Goal: Information Seeking & Learning: Learn about a topic

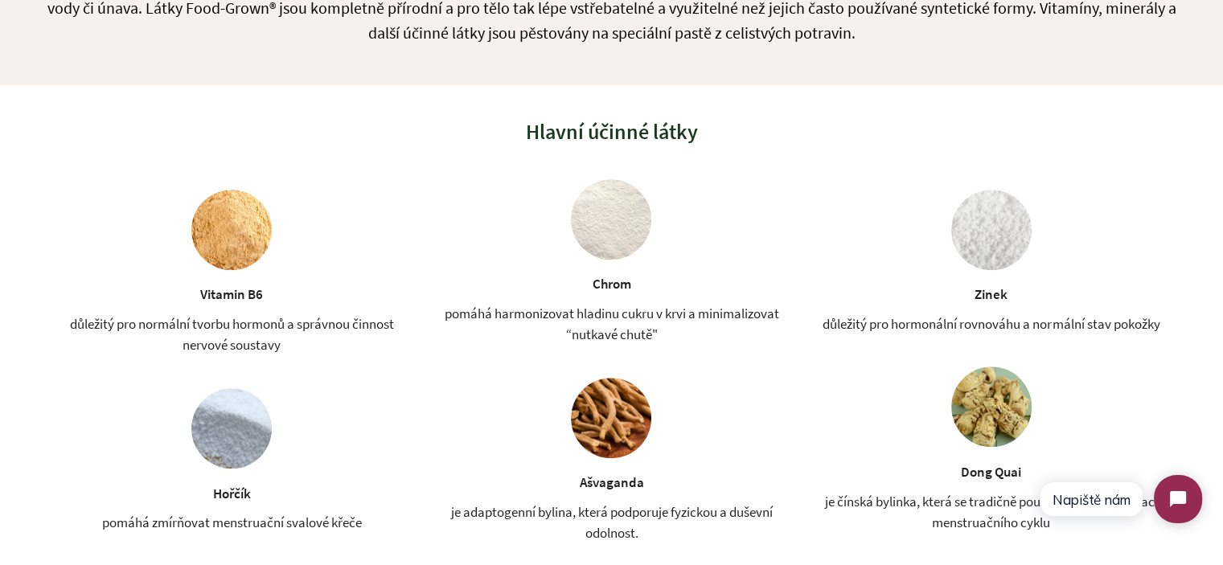
click at [244, 342] on div "důležitý pro normální tvorbu hormonů a správnou činnost nervové soustavy" at bounding box center [231, 334] width 367 height 43
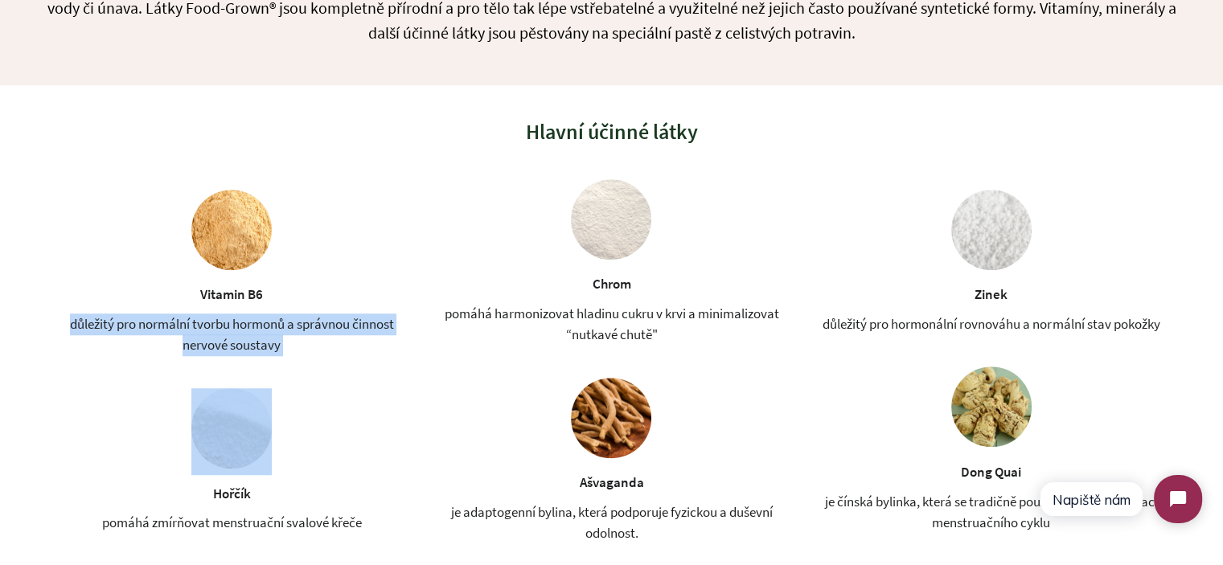
click at [244, 342] on div "důležitý pro normální tvorbu hormonů a správnou činnost nervové soustavy" at bounding box center [231, 334] width 367 height 43
click at [317, 350] on div "důležitý pro normální tvorbu hormonů a správnou činnost nervové soustavy" at bounding box center [231, 334] width 367 height 43
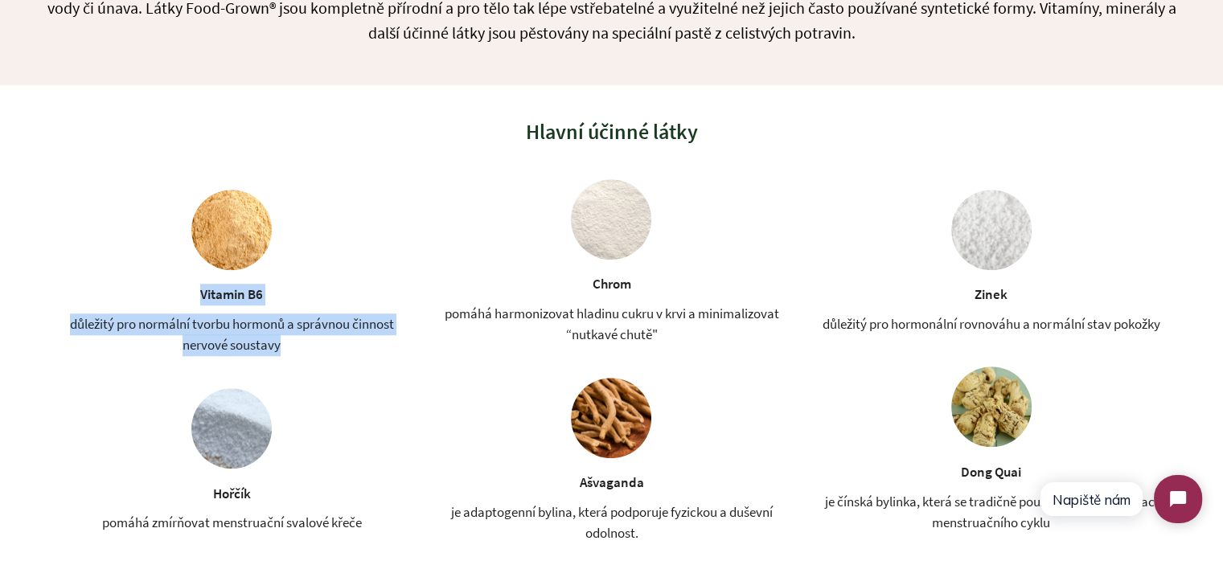
drag, startPoint x: 301, startPoint y: 350, endPoint x: 193, endPoint y: 295, distance: 121.5
click at [193, 295] on div "Vitamin B6 důležitý pro normální tvorbu hormonů a správnou činnost nervové sous…" at bounding box center [231, 273] width 367 height 166
drag, startPoint x: 198, startPoint y: 294, endPoint x: 302, endPoint y: 350, distance: 118.3
click at [302, 350] on div "Vitamin B6 důležitý pro normální tvorbu hormonů a správnou činnost nervové sous…" at bounding box center [231, 273] width 367 height 166
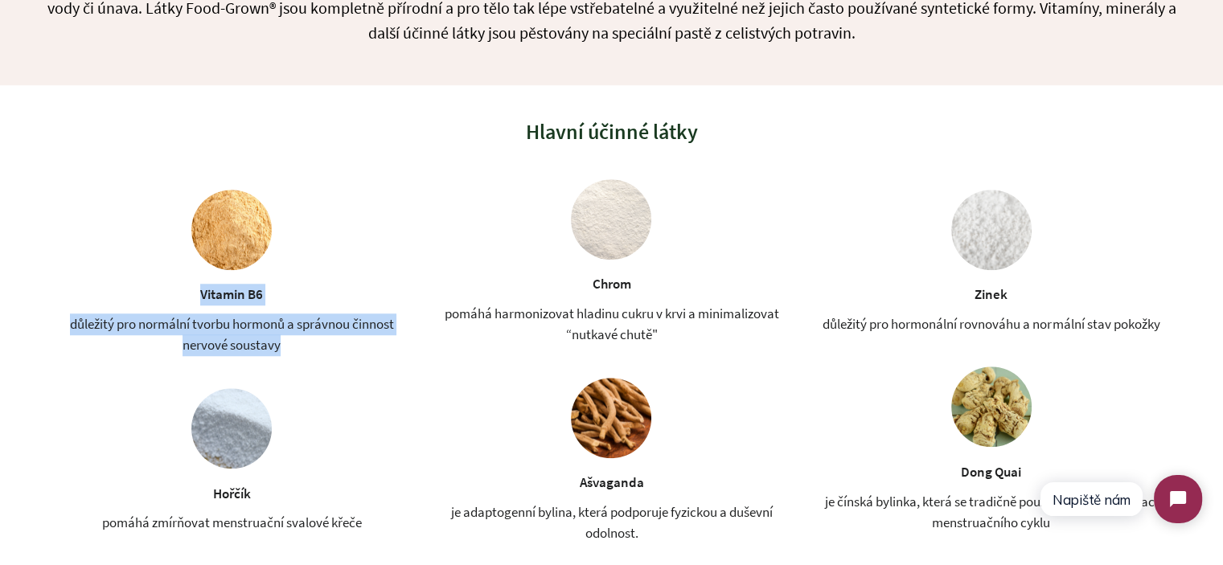
copy div "Vitamin B6 důležitý pro normální tvorbu hormonů a správnou činnost nervové sous…"
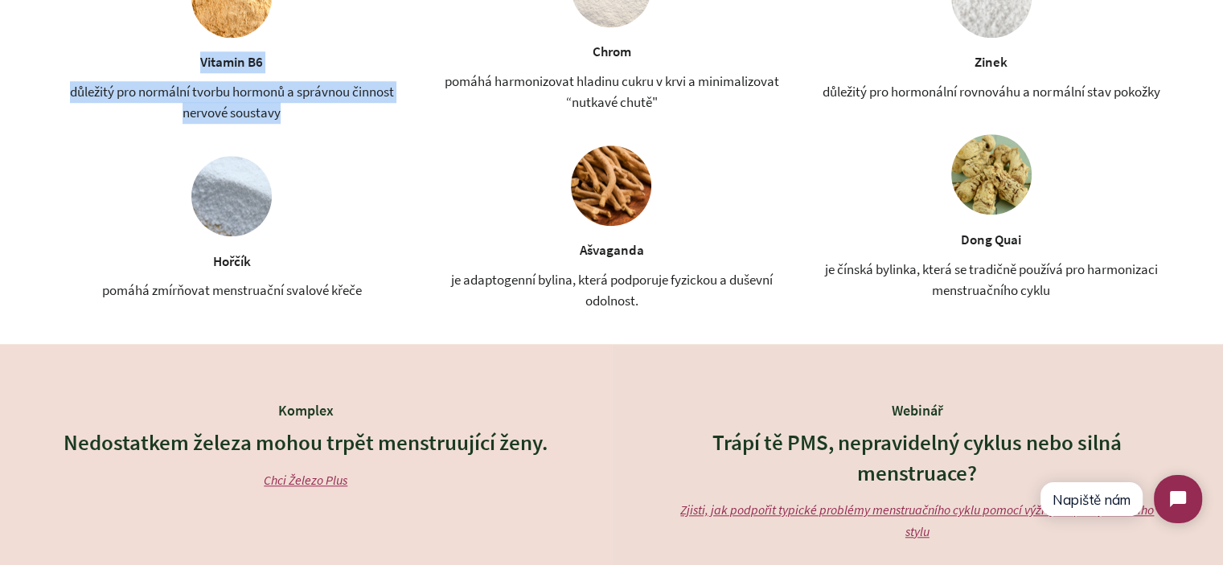
scroll to position [1527, 0]
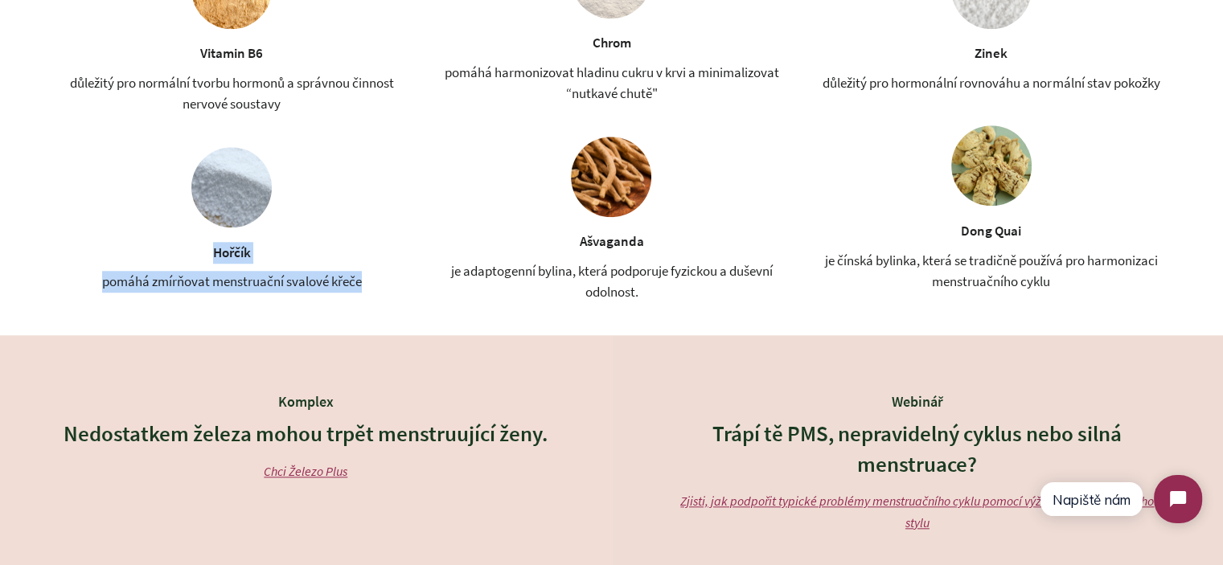
drag, startPoint x: 209, startPoint y: 253, endPoint x: 401, endPoint y: 280, distance: 193.9
click at [401, 280] on div "Hořčík pomáhá zmírňovat menstruační svalové křeče" at bounding box center [231, 219] width 367 height 145
copy div "Hořčík pomáhá zmírňovat menstruační svalové křeče"
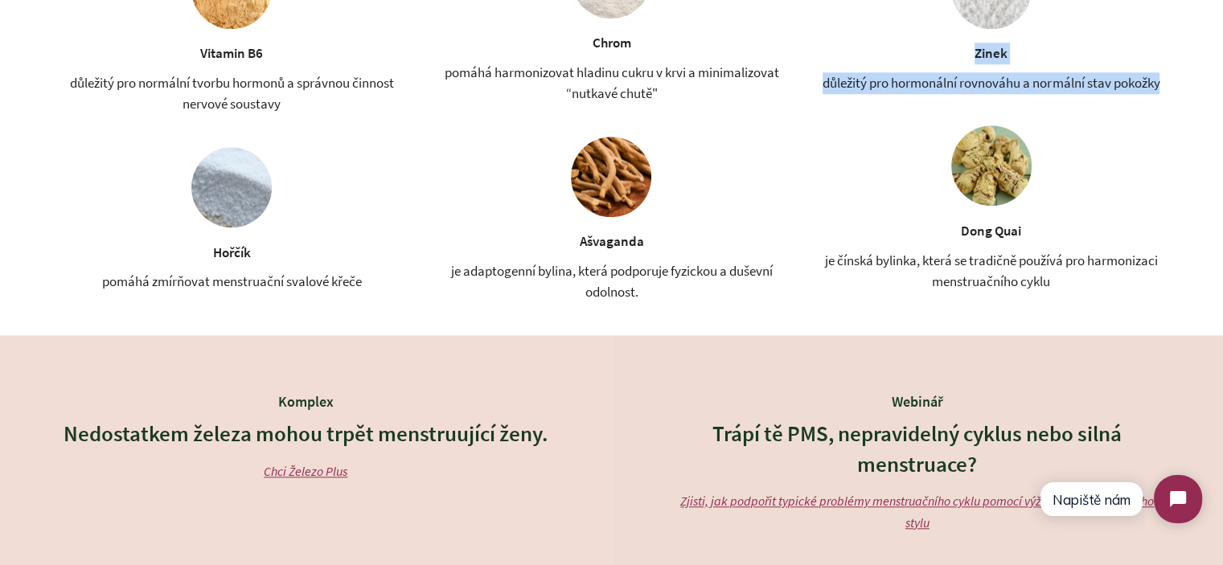
drag, startPoint x: 1149, startPoint y: 83, endPoint x: 974, endPoint y: 55, distance: 177.3
click at [974, 59] on div "Zinek důležitý pro hormonální rovnováhu a normální stav pokožky" at bounding box center [991, 21] width 367 height 145
copy div "Zinek důležitý pro hormonální rovnováhu a normální stav pokožky"
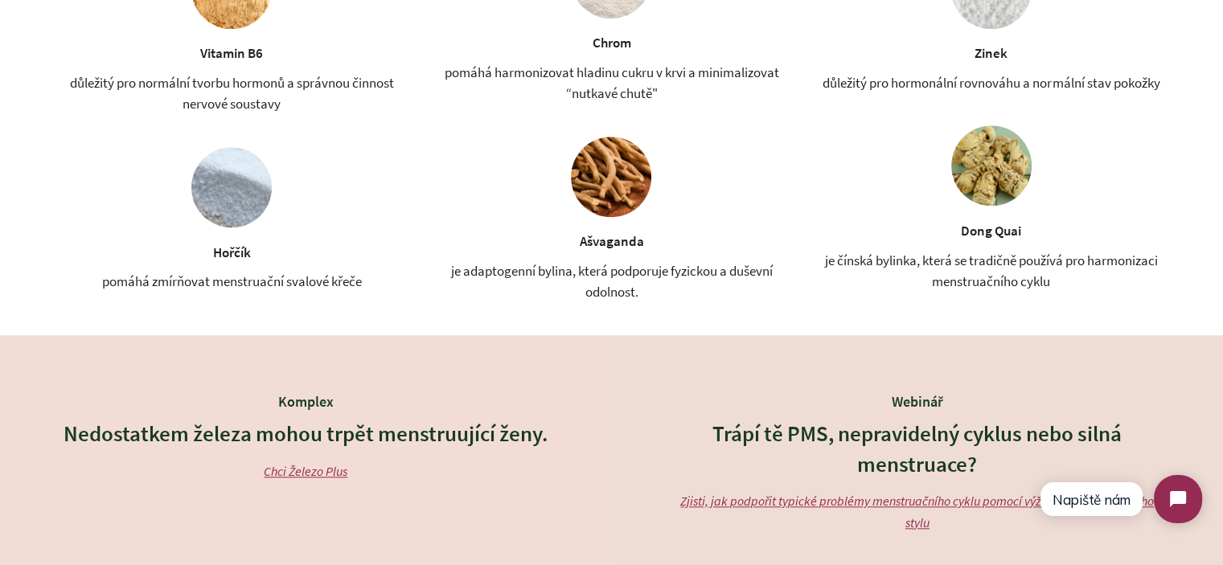
drag, startPoint x: 685, startPoint y: 297, endPoint x: 665, endPoint y: 293, distance: 20.5
click at [685, 296] on div "je adaptogenní bylina, která podporuje fyzickou a duševní odolnost." at bounding box center [611, 281] width 367 height 43
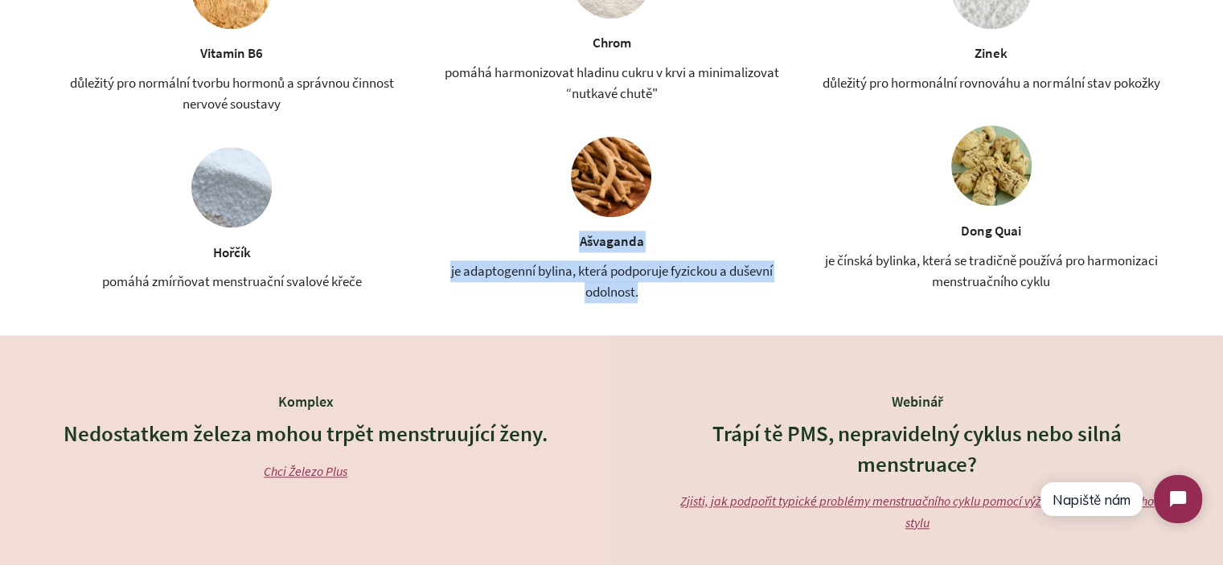
drag, startPoint x: 665, startPoint y: 292, endPoint x: 580, endPoint y: 243, distance: 97.6
click at [580, 243] on div "Ašvaganda je adaptogenní bylina, která podporuje fyzickou a duševní odolnost." at bounding box center [611, 220] width 367 height 166
copy div "Ašvaganda je adaptogenní bylina, která podporuje fyzickou a duševní odolnost."
click at [747, 239] on div "Ašvaganda je adaptogenní bylina, která podporuje fyzickou a duševní odolnost." at bounding box center [611, 220] width 367 height 166
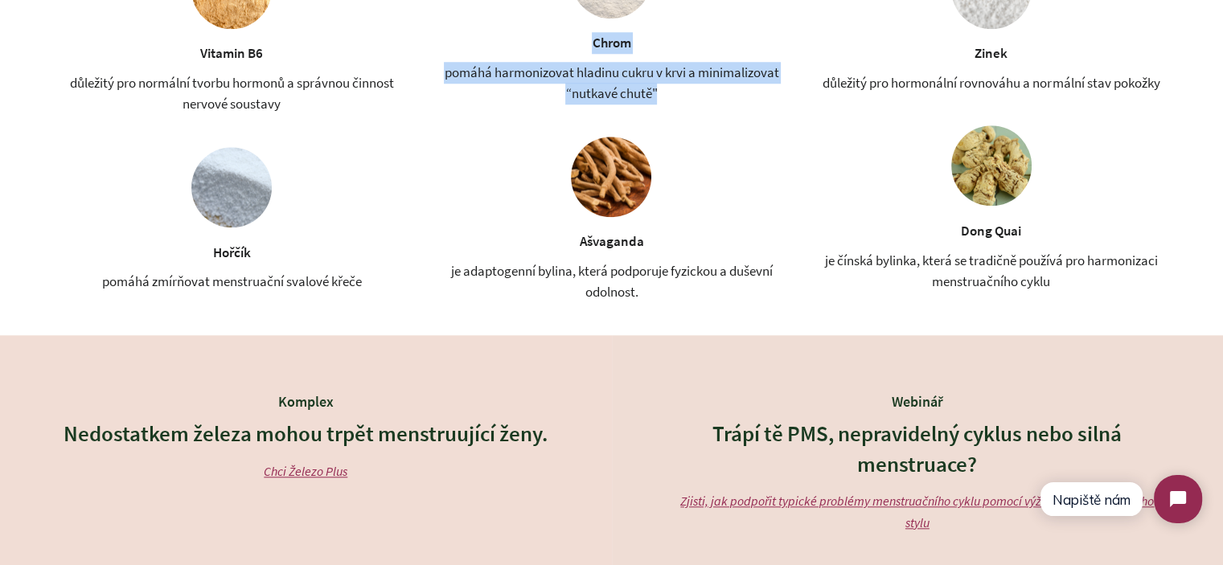
drag, startPoint x: 659, startPoint y: 95, endPoint x: 589, endPoint y: 49, distance: 83.6
click at [589, 49] on div "Chrom pomáhá harmonizovat hladinu cukru v krvi a minimalizovat “nutkavé chutě"" at bounding box center [611, 21] width 367 height 166
copy div "Chrom pomáhá harmonizovat hladinu cukru v krvi a minimalizovat “nutkavé chutě""
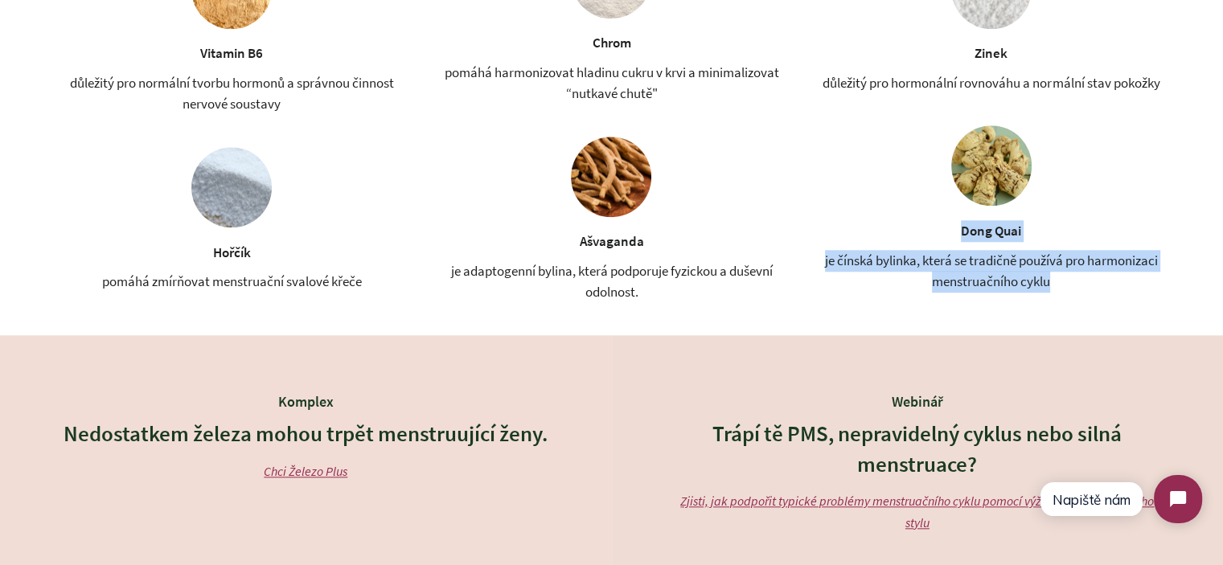
drag, startPoint x: 1060, startPoint y: 285, endPoint x: 955, endPoint y: 236, distance: 116.1
click at [955, 236] on div "Dong Quai je čínská bylinka, která se tradičně používá pro harmonizaci menstrua…" at bounding box center [991, 208] width 367 height 166
copy div "Dong Quai je čínská bylinka, která se tradičně používá pro harmonizaci menstrua…"
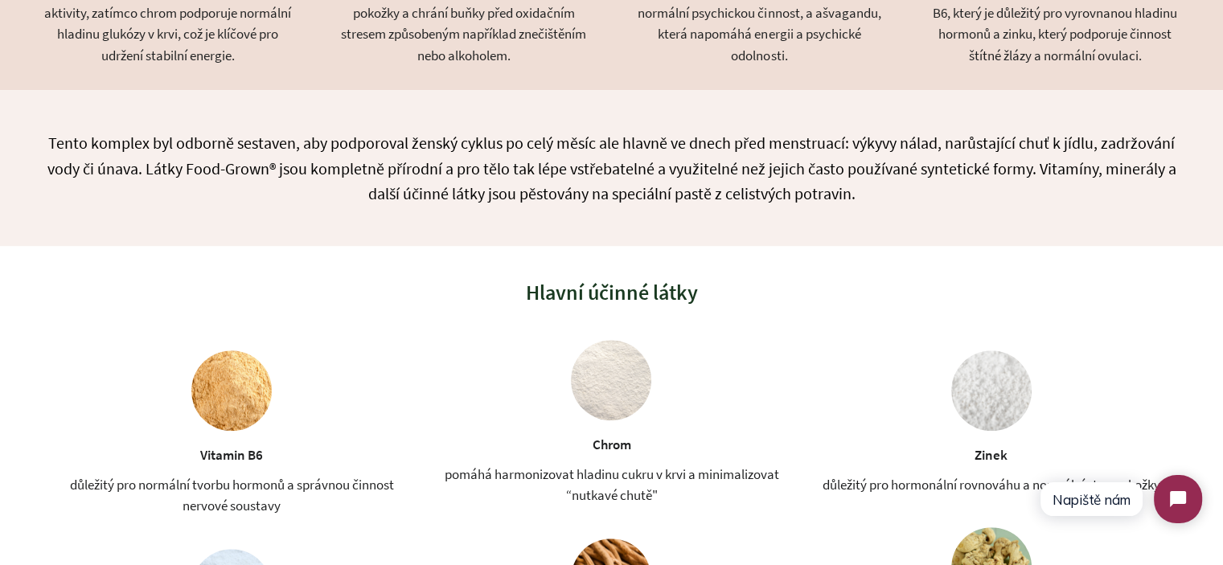
scroll to position [1125, 0]
click at [447, 224] on div "Tento komplex byl odborně sestaven, aby podporoval ženský cyklus po celý měsíc …" at bounding box center [611, 168] width 1223 height 156
click at [461, 191] on p "Tento komplex byl odborně sestaven, aby podporoval ženský cyklus po celý měsíc …" at bounding box center [611, 168] width 1142 height 76
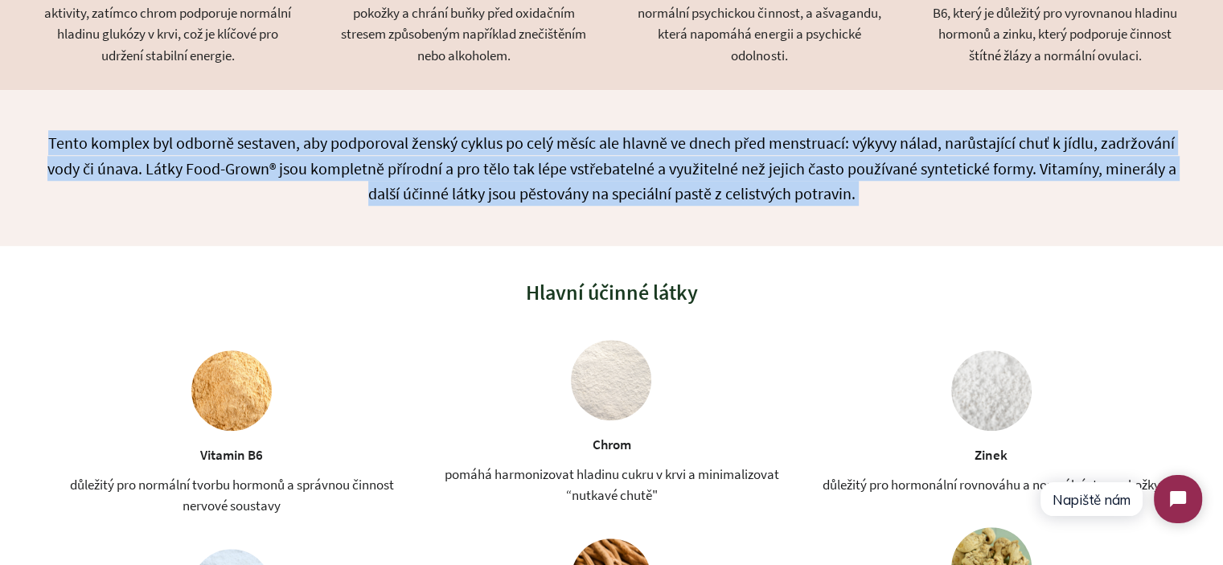
click at [461, 191] on p "Tento komplex byl odborně sestaven, aby podporoval ženský cyklus po celý měsíc …" at bounding box center [611, 168] width 1142 height 76
click at [472, 216] on div "Tento komplex byl odborně sestaven, aby podporoval ženský cyklus po celý měsíc …" at bounding box center [611, 168] width 1223 height 156
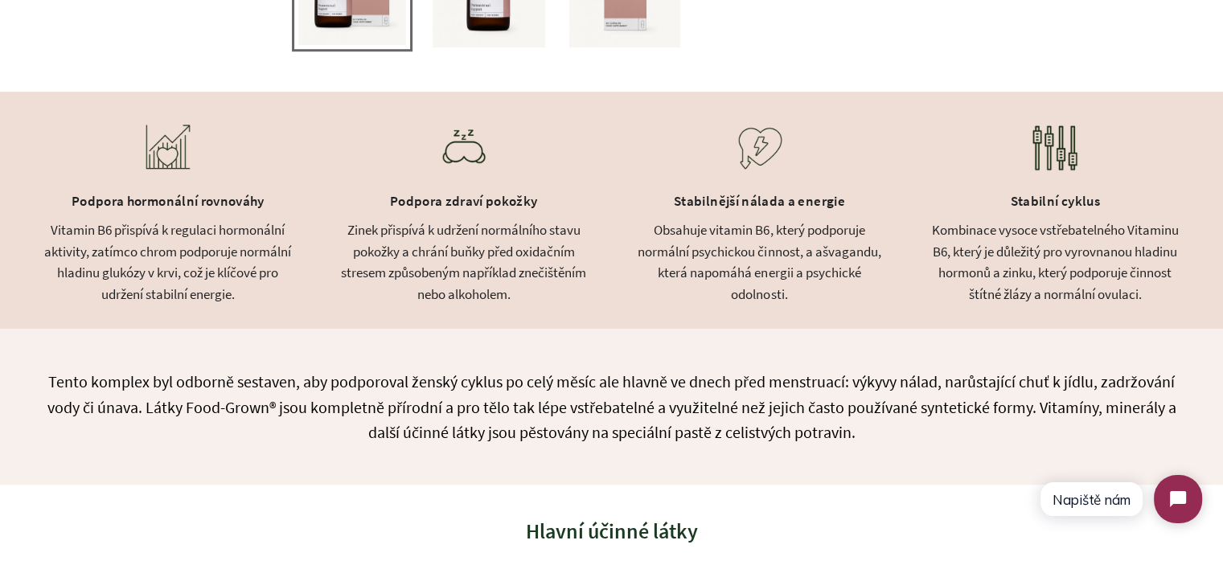
scroll to position [884, 0]
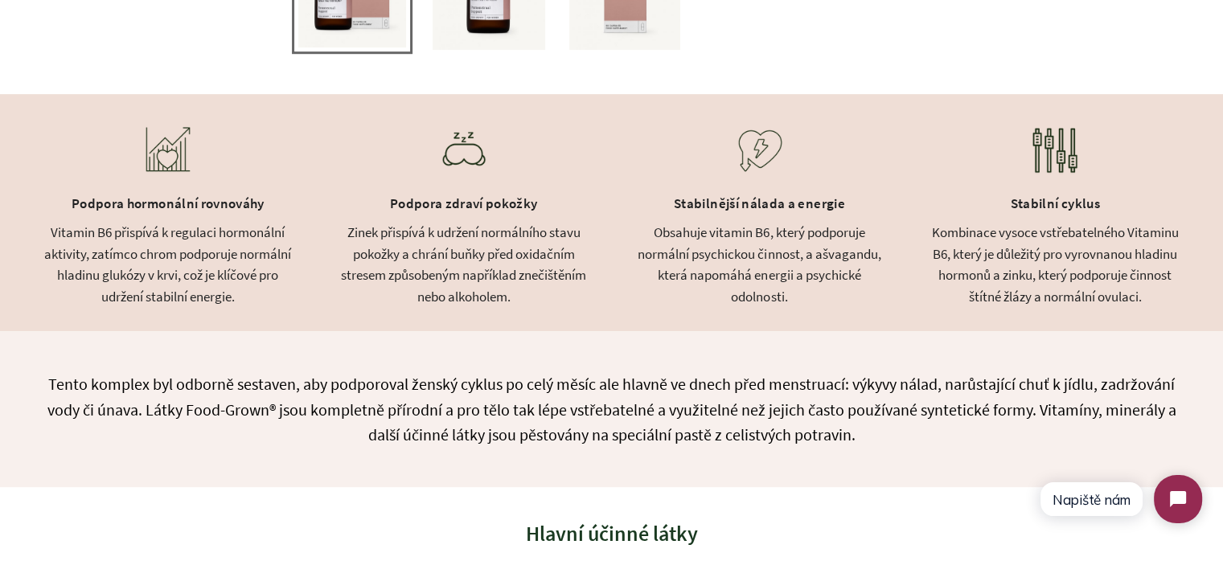
click at [180, 253] on div "Vitamin B6 přispívá k regulaci hormonální aktivity, zatímco chrom podporuje nor…" at bounding box center [168, 264] width 256 height 85
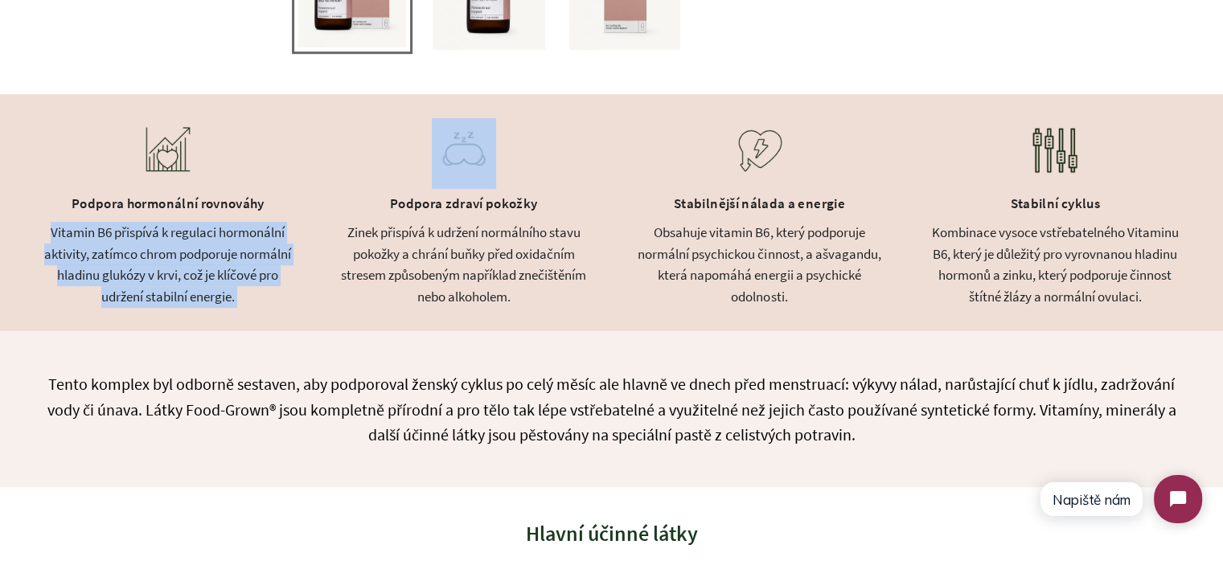
click at [180, 253] on div "Vitamin B6 přispívá k regulaci hormonální aktivity, zatímco chrom podporuje nor…" at bounding box center [168, 264] width 256 height 85
click at [208, 266] on div "Vitamin B6 přispívá k regulaci hormonální aktivity, zatímco chrom podporuje nor…" at bounding box center [168, 264] width 256 height 85
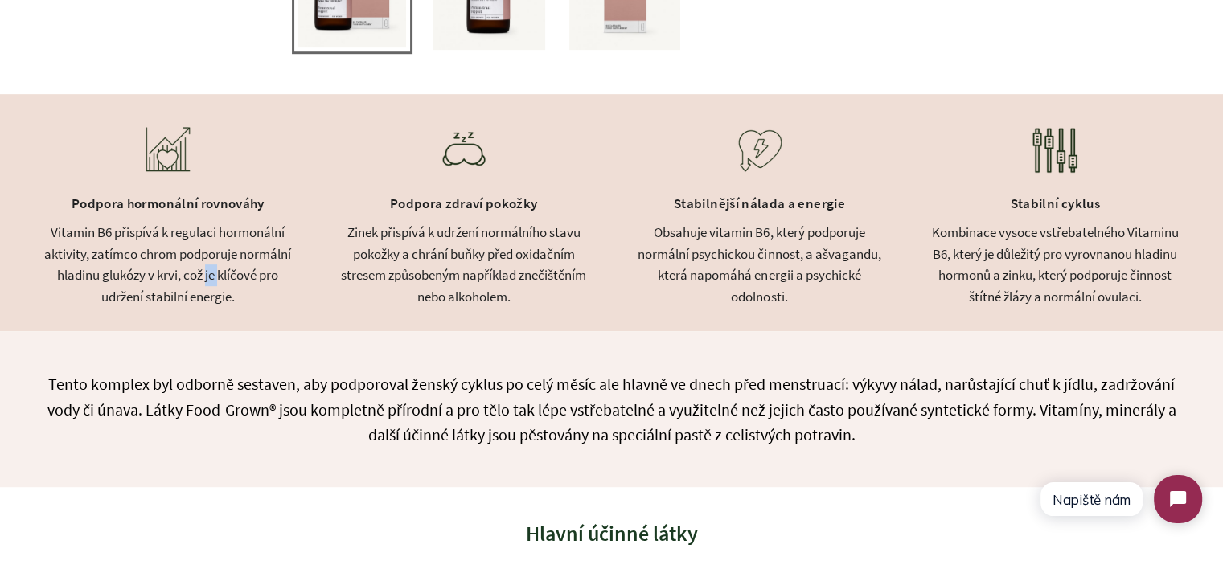
click at [208, 266] on div "Vitamin B6 přispívá k regulaci hormonální aktivity, zatímco chrom podporuje nor…" at bounding box center [168, 264] width 256 height 85
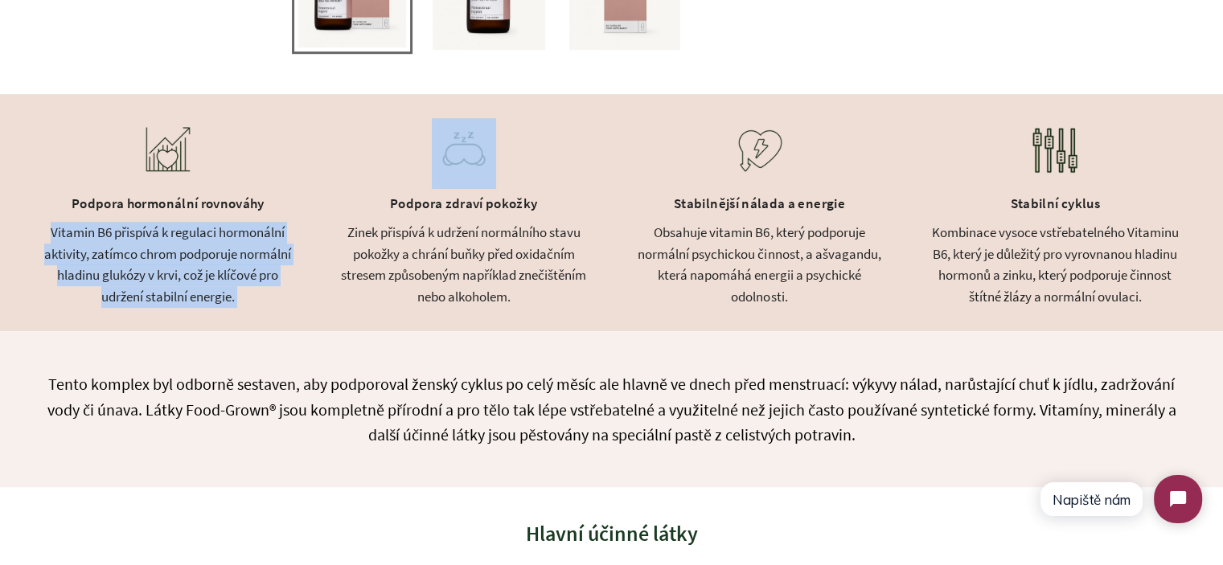
click at [208, 266] on div "Vitamin B6 přispívá k regulaci hormonální aktivity, zatímco chrom podporuje nor…" at bounding box center [168, 264] width 256 height 85
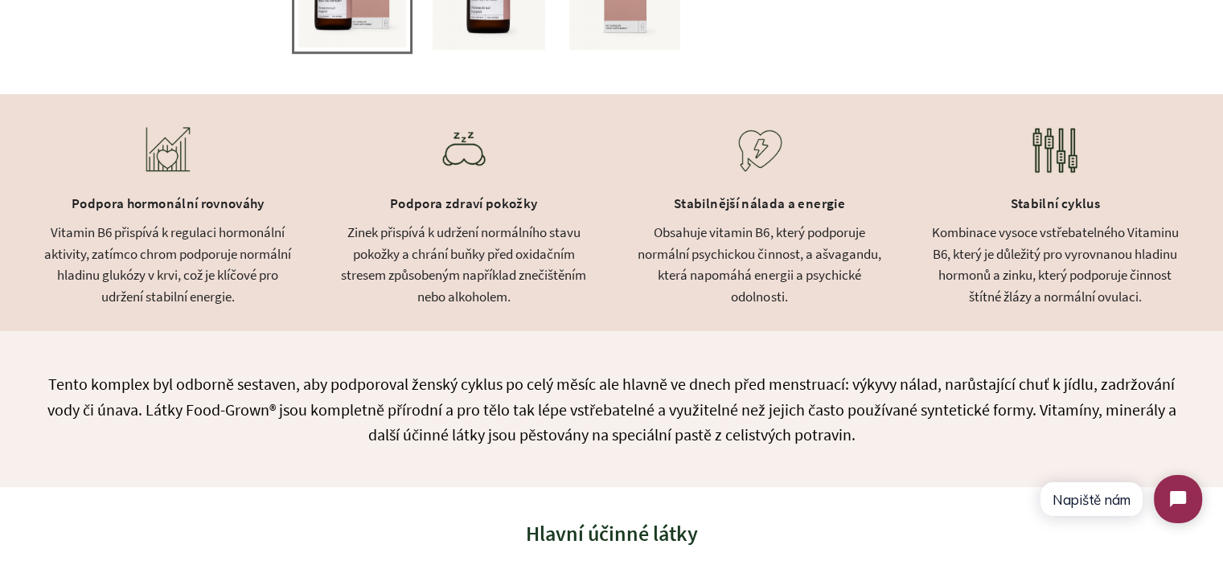
click at [572, 264] on div "Zinek přispívá k udržení normálního stavu pokožky a chrání buňky před oxidačním…" at bounding box center [464, 264] width 256 height 85
click at [794, 260] on div "Obsahuje vitamin B6, který podporuje normální psychickou činnost, a ašvagandu, …" at bounding box center [760, 264] width 256 height 85
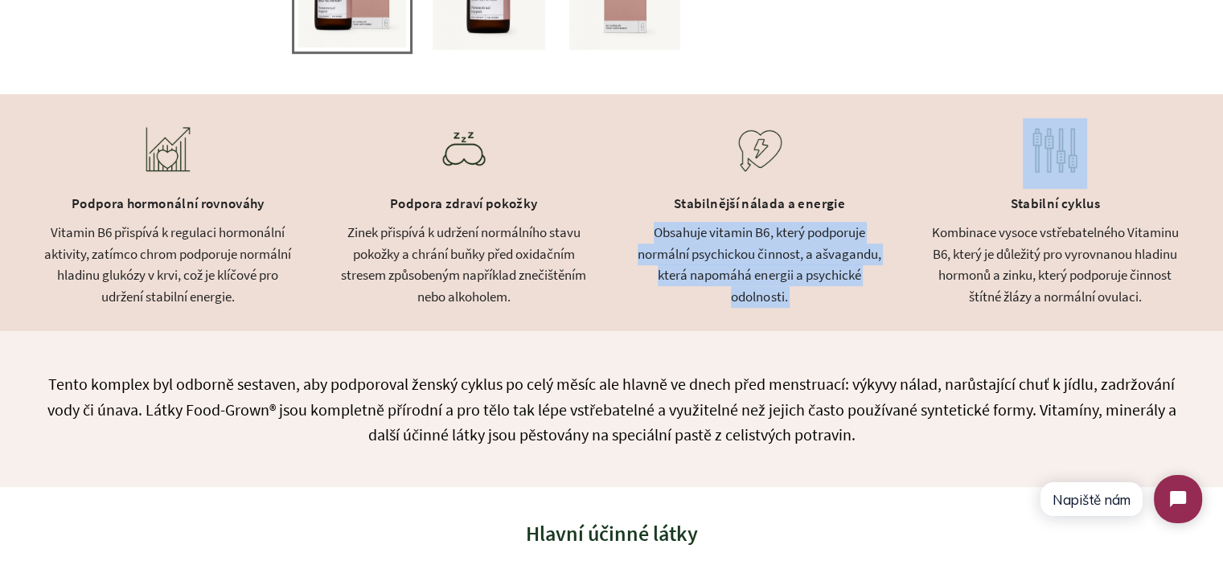
click at [794, 260] on div "Obsahuje vitamin B6, který podporuje normální psychickou činnost, a ašvagandu, …" at bounding box center [760, 264] width 256 height 85
click at [842, 290] on div "Obsahuje vitamin B6, který podporuje normální psychickou činnost, a ašvagandu, …" at bounding box center [760, 264] width 256 height 85
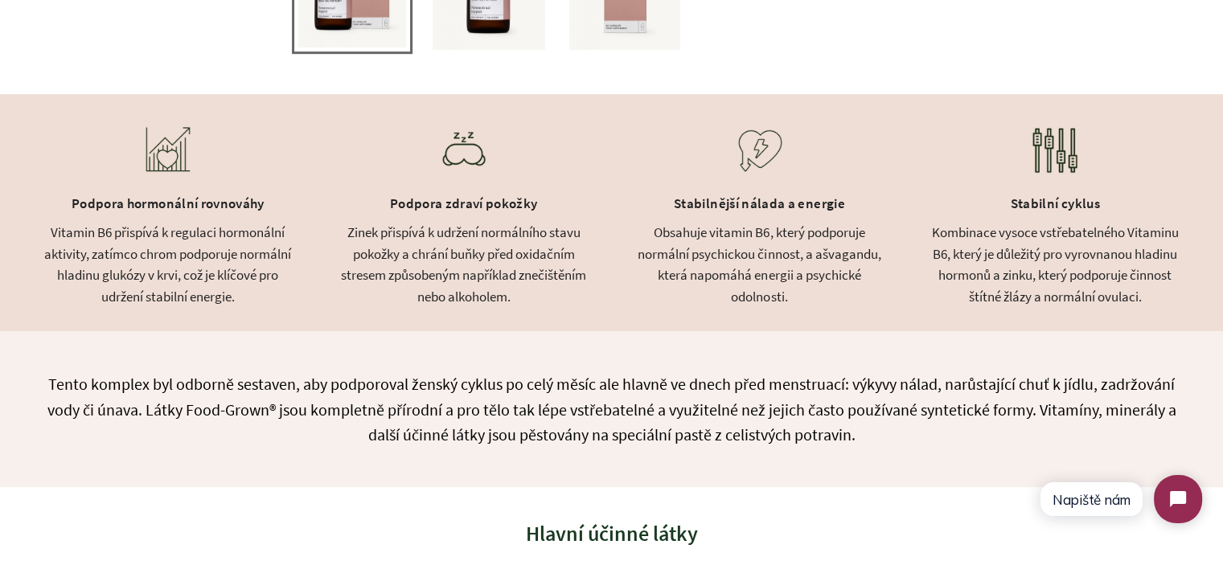
click at [1048, 269] on div "Kombinace vysoce vstřebatelného Vitaminu B6, který je důležitý pro vyrovnanou h…" at bounding box center [1055, 264] width 256 height 85
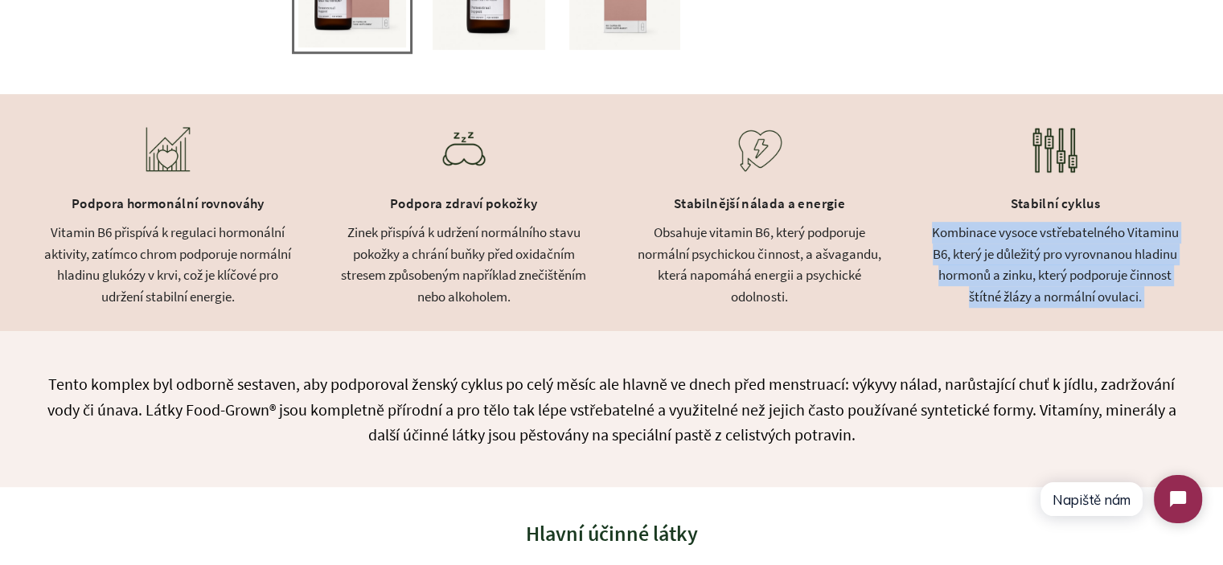
click at [1048, 269] on div "Kombinace vysoce vstřebatelného Vitaminu B6, který je důležitý pro vyrovnanou h…" at bounding box center [1055, 264] width 256 height 85
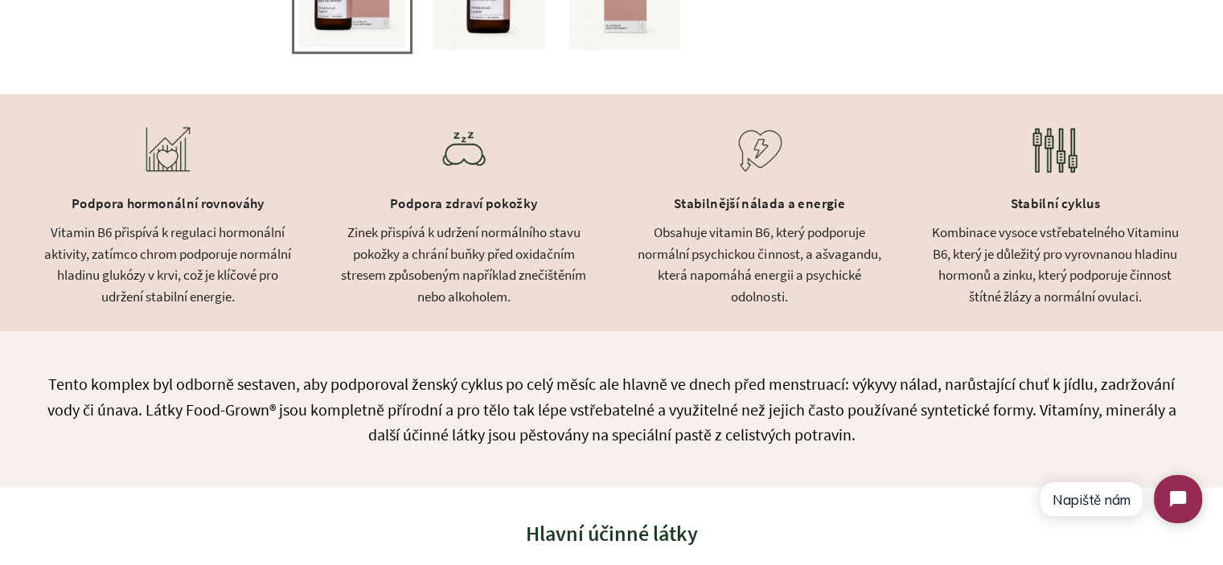
click at [810, 305] on div "Obsahuje vitamin B6, který podporuje normální psychickou činnost, a ašvagandu, …" at bounding box center [760, 264] width 256 height 85
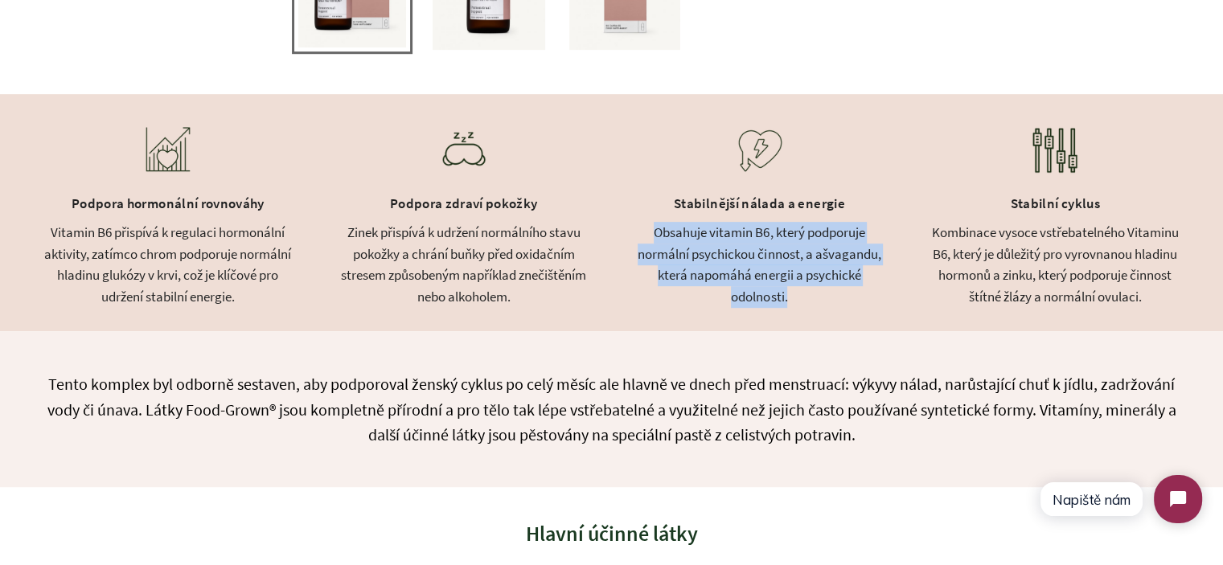
drag, startPoint x: 814, startPoint y: 298, endPoint x: 644, endPoint y: 227, distance: 184.5
click at [644, 227] on div "Obsahuje vitamin B6, který podporuje normální psychickou činnost, a ašvagandu, …" at bounding box center [760, 264] width 256 height 85
drag, startPoint x: 644, startPoint y: 227, endPoint x: 840, endPoint y: 298, distance: 208.5
click at [840, 298] on div "Obsahuje vitamin B6, který podporuje normální psychickou činnost, a ašvagandu, …" at bounding box center [760, 264] width 256 height 85
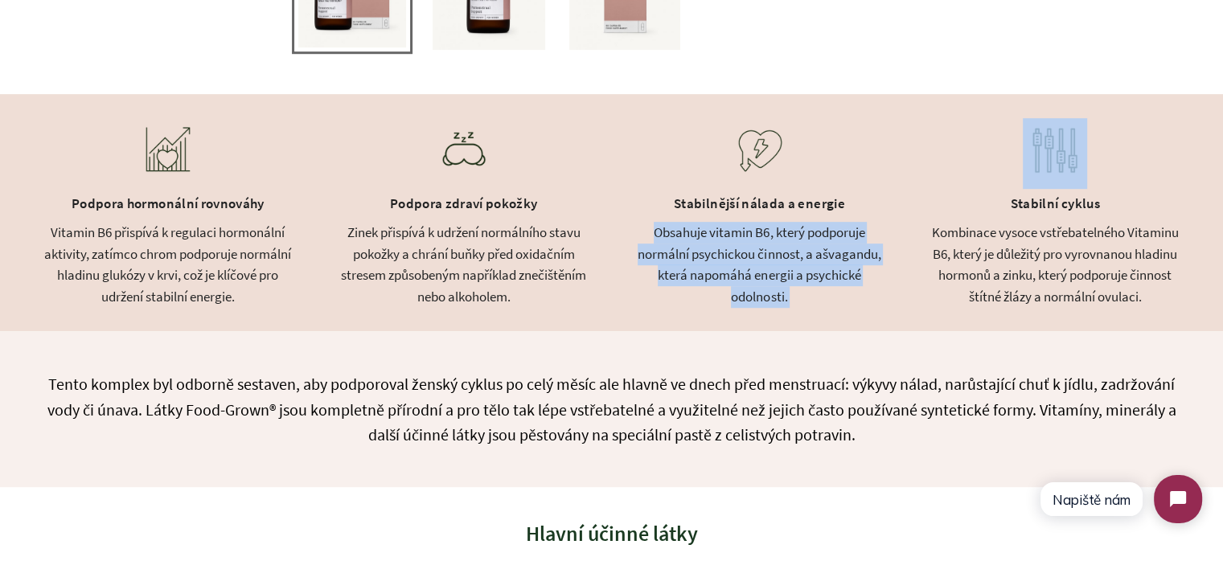
click at [841, 298] on div "Obsahuje vitamin B6, který podporuje normální psychickou činnost, a ašvagandu, …" at bounding box center [760, 264] width 256 height 85
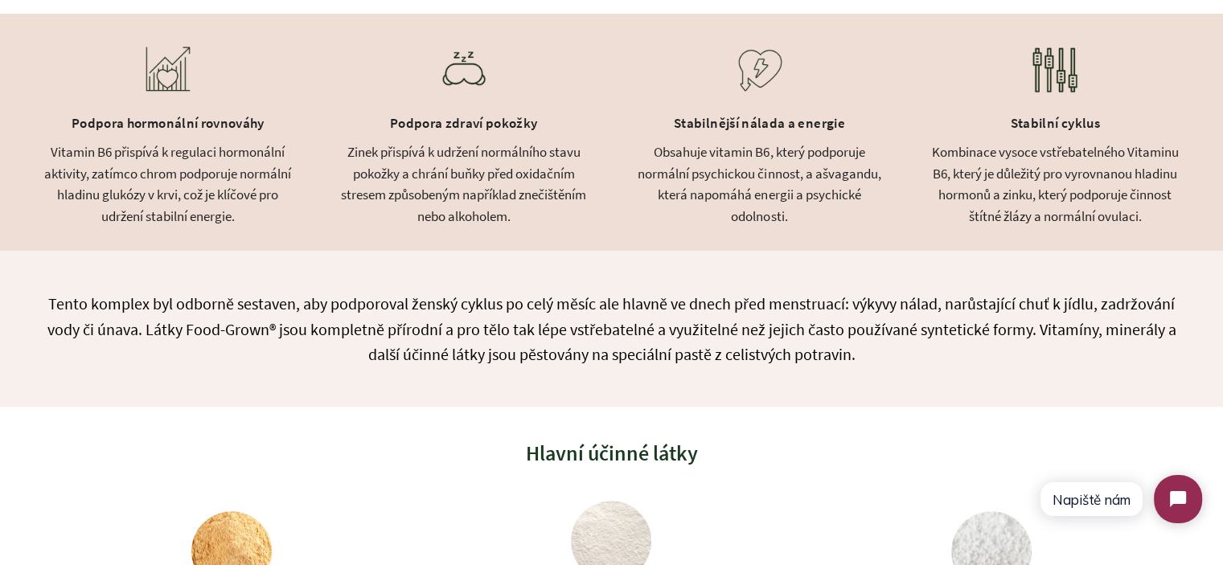
scroll to position [1286, 0]
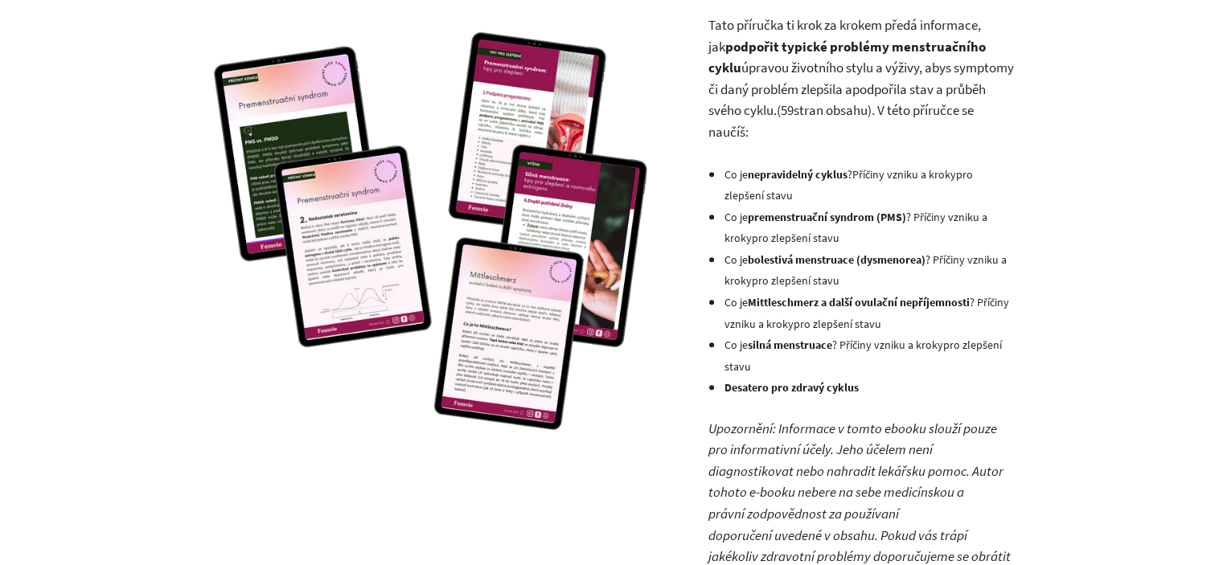
click at [755, 179] on strong "nepravidelný cyklus" at bounding box center [797, 174] width 100 height 14
drag, startPoint x: 784, startPoint y: 202, endPoint x: 678, endPoint y: 102, distance: 145.6
click at [784, 202] on span "pro zlepšení stavu" at bounding box center [847, 185] width 248 height 36
click at [730, 181] on span "Co je" at bounding box center [734, 174] width 23 height 14
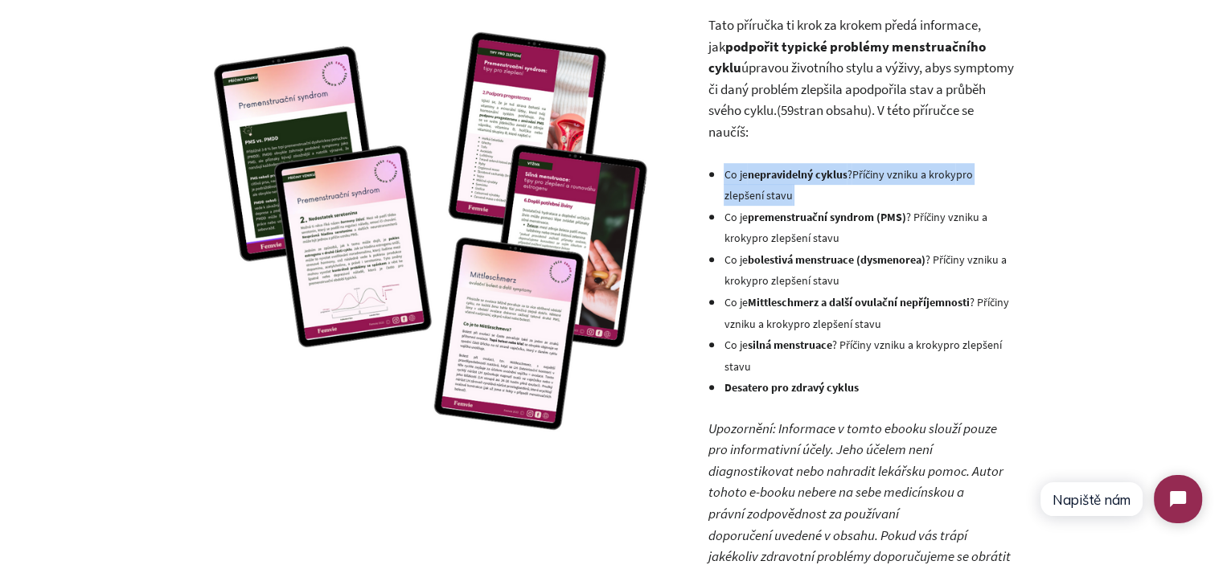
drag, startPoint x: 730, startPoint y: 181, endPoint x: 743, endPoint y: 182, distance: 12.9
click at [730, 180] on span "Co je" at bounding box center [734, 174] width 23 height 14
click at [804, 190] on li "Co je nepravidelný cyklus ? Příčiny vzniku a kroky pro zlepšení stavu" at bounding box center [867, 184] width 289 height 43
